Goal: Download file/media

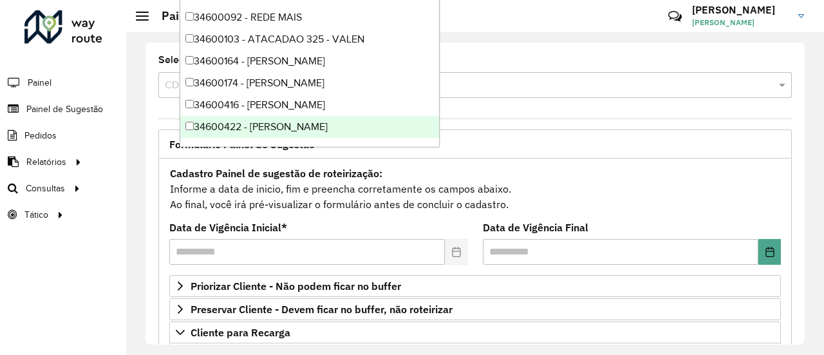
scroll to position [268, 0]
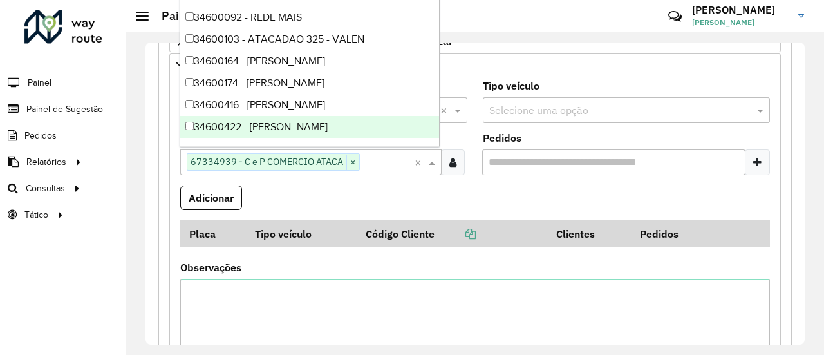
click at [402, 192] on formly-field "Adicionar" at bounding box center [474, 202] width 605 height 35
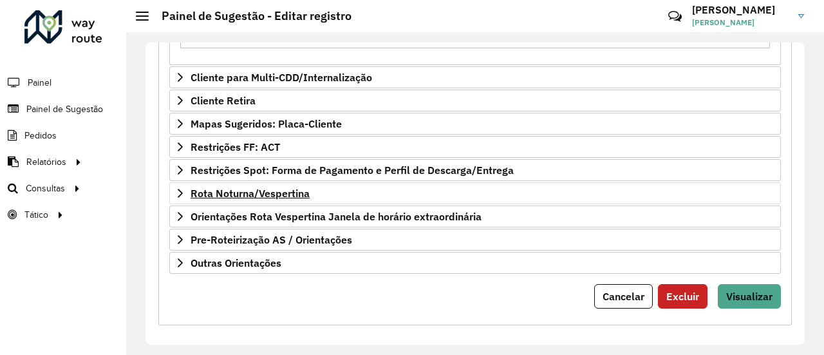
scroll to position [607, 0]
click at [775, 284] on button "Visualizar" at bounding box center [748, 295] width 63 height 24
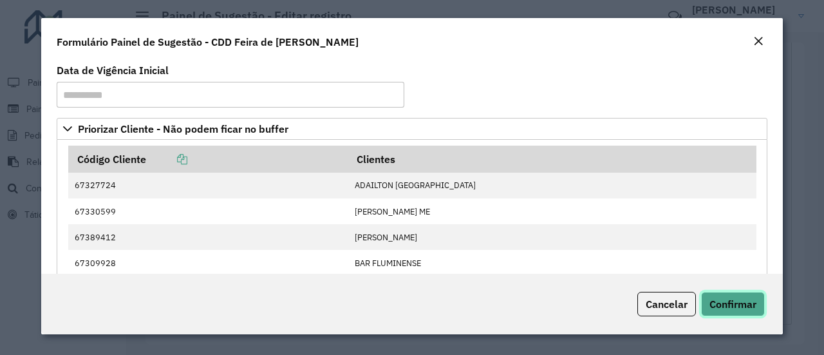
click at [748, 297] on span "Confirmar" at bounding box center [732, 303] width 47 height 13
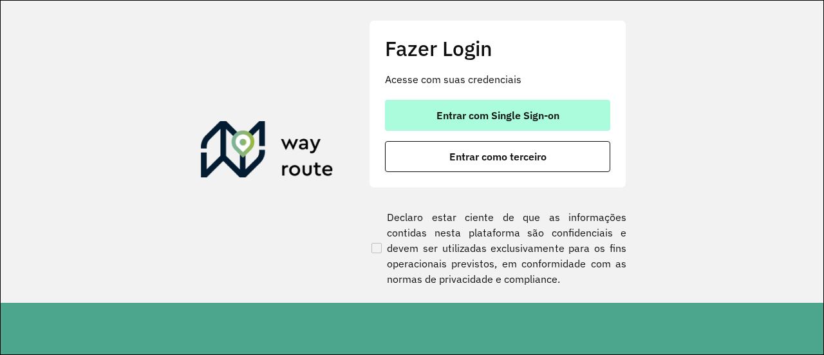
click at [476, 114] on span "Entrar com Single Sign-on" at bounding box center [497, 115] width 123 height 10
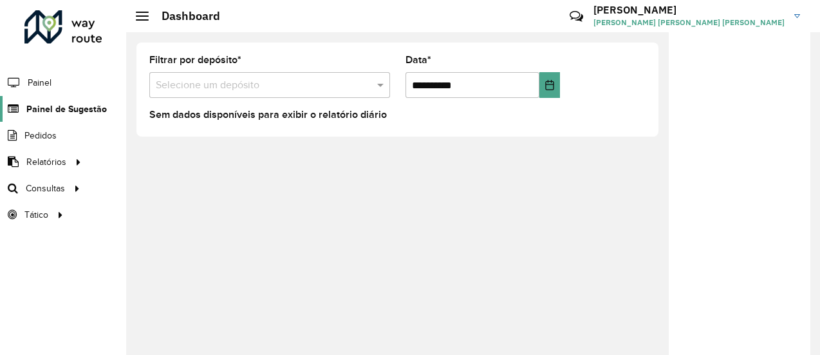
click at [75, 102] on span "Painel de Sugestão" at bounding box center [66, 109] width 80 height 14
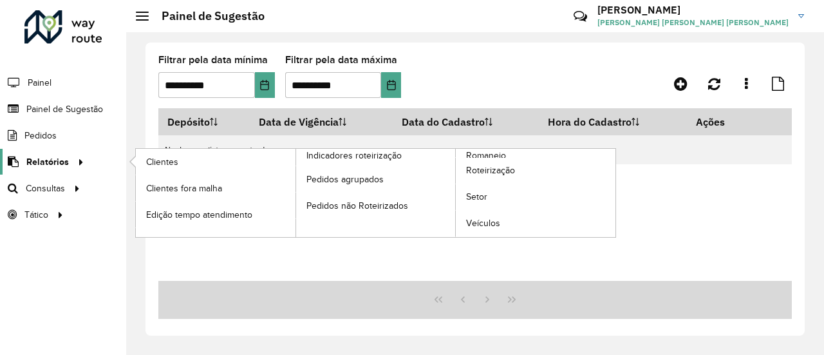
click at [69, 159] on div at bounding box center [78, 162] width 19 height 14
click at [152, 170] on link "Clientes" at bounding box center [216, 162] width 160 height 26
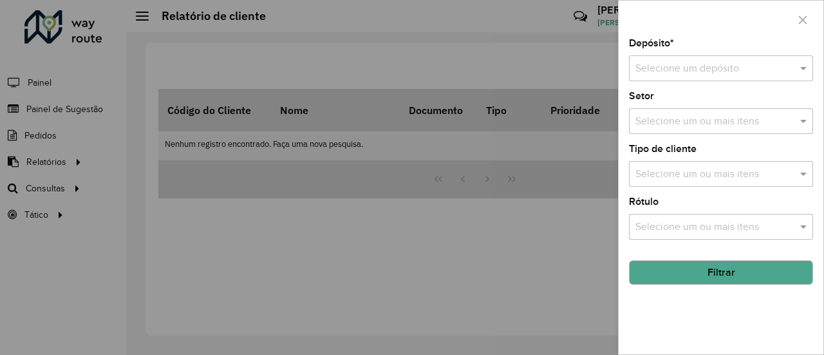
click at [704, 68] on input "text" at bounding box center [707, 68] width 145 height 15
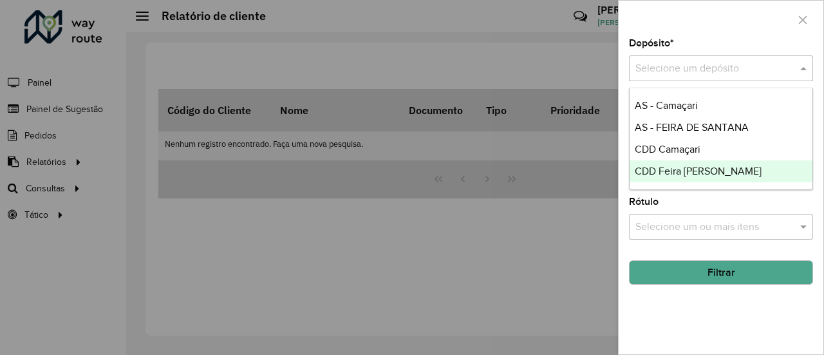
click at [723, 173] on span "CDD Feira [PERSON_NAME]" at bounding box center [697, 170] width 127 height 11
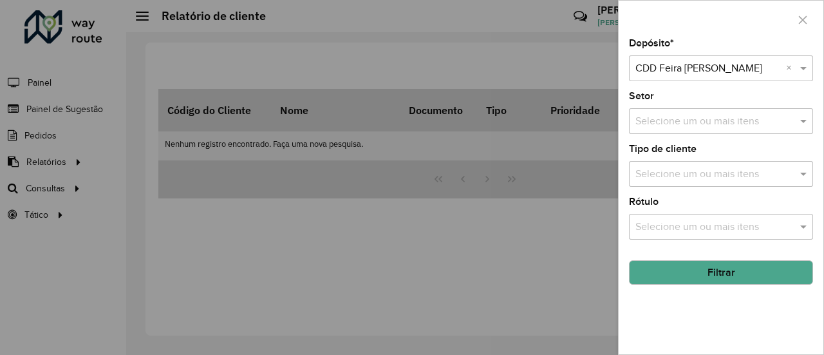
click at [758, 269] on button "Filtrar" at bounding box center [721, 272] width 184 height 24
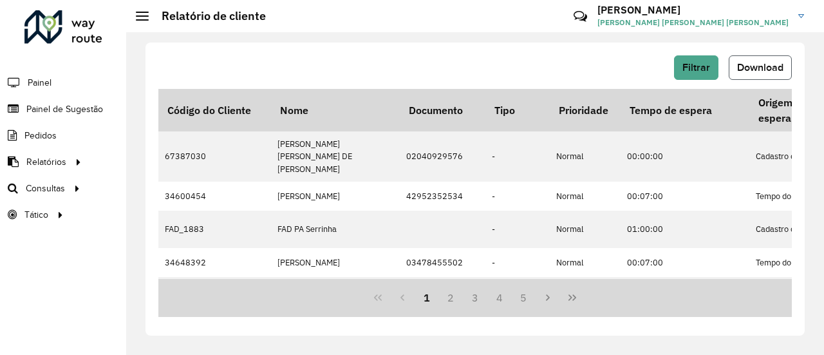
click at [770, 70] on span "Download" at bounding box center [760, 67] width 46 height 11
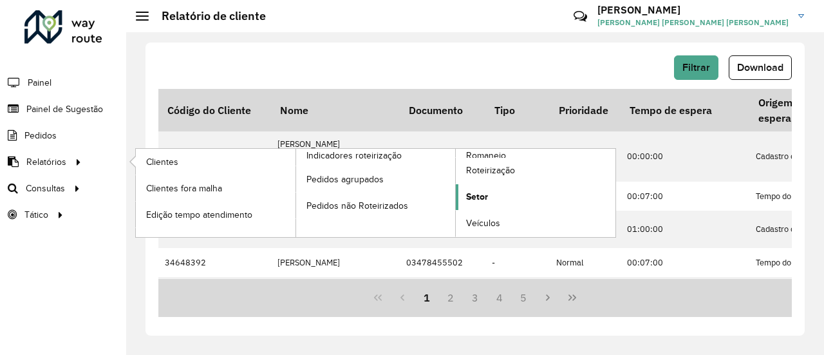
click at [499, 190] on link "Setor" at bounding box center [536, 197] width 160 height 26
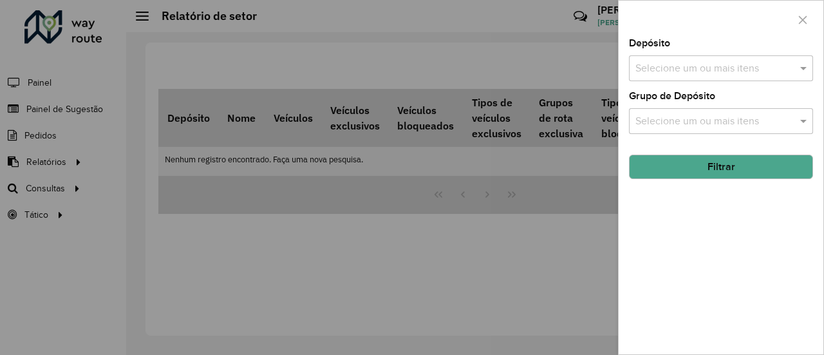
click at [731, 65] on input "text" at bounding box center [714, 68] width 165 height 15
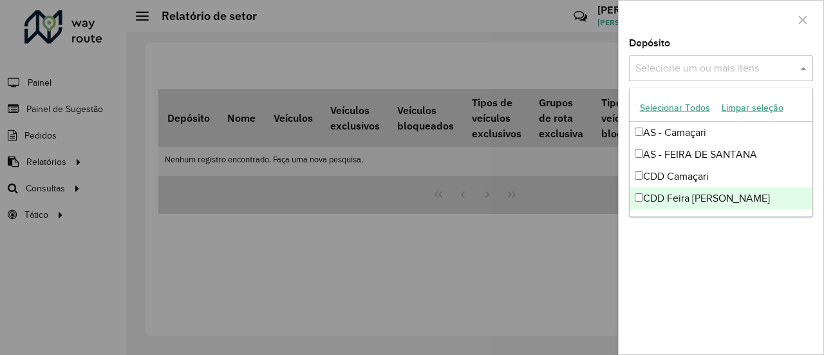
click at [701, 199] on div "CDD Feira [PERSON_NAME]" at bounding box center [720, 198] width 183 height 22
click at [750, 275] on div "Depósito Selecione um ou mais itens CDD Feira de Santana × × Grupo de Depósito …" at bounding box center [720, 196] width 205 height 315
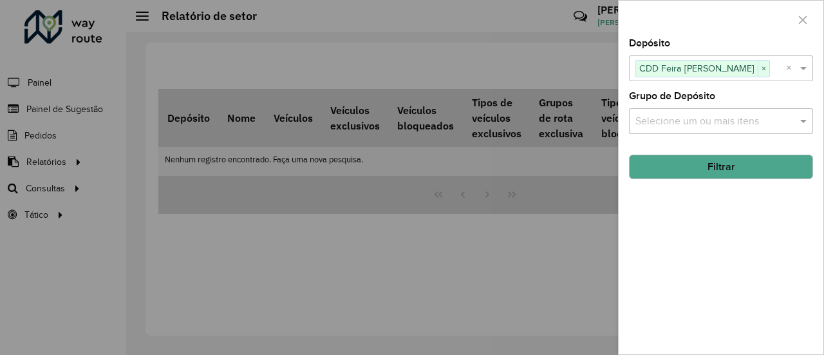
click at [717, 162] on button "Filtrar" at bounding box center [721, 166] width 184 height 24
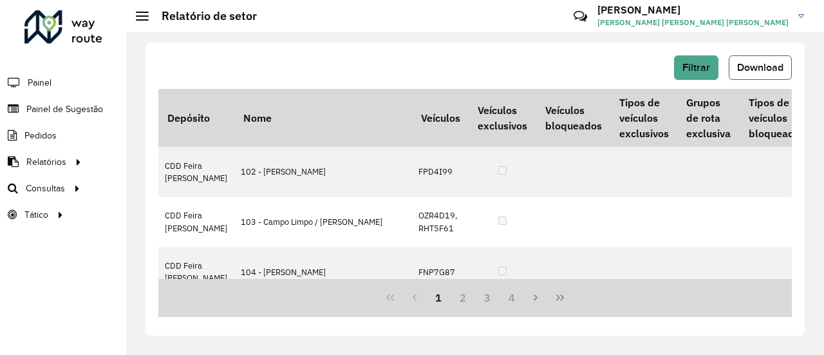
click at [766, 70] on span "Download" at bounding box center [760, 67] width 46 height 11
